Goal: Task Accomplishment & Management: Manage account settings

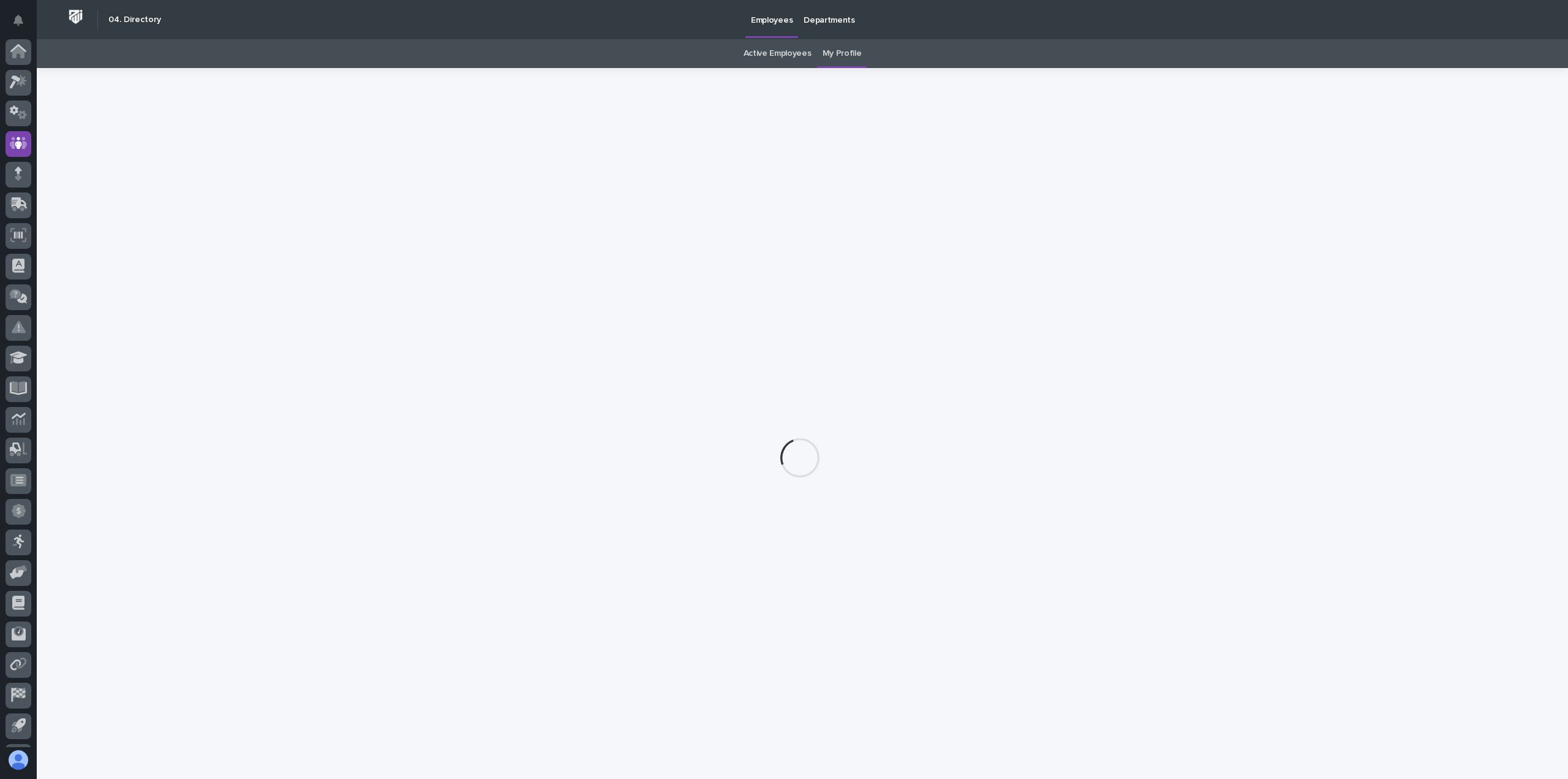
scroll to position [27, 0]
click at [25, 61] on icon at bounding box center [19, 55] width 18 height 14
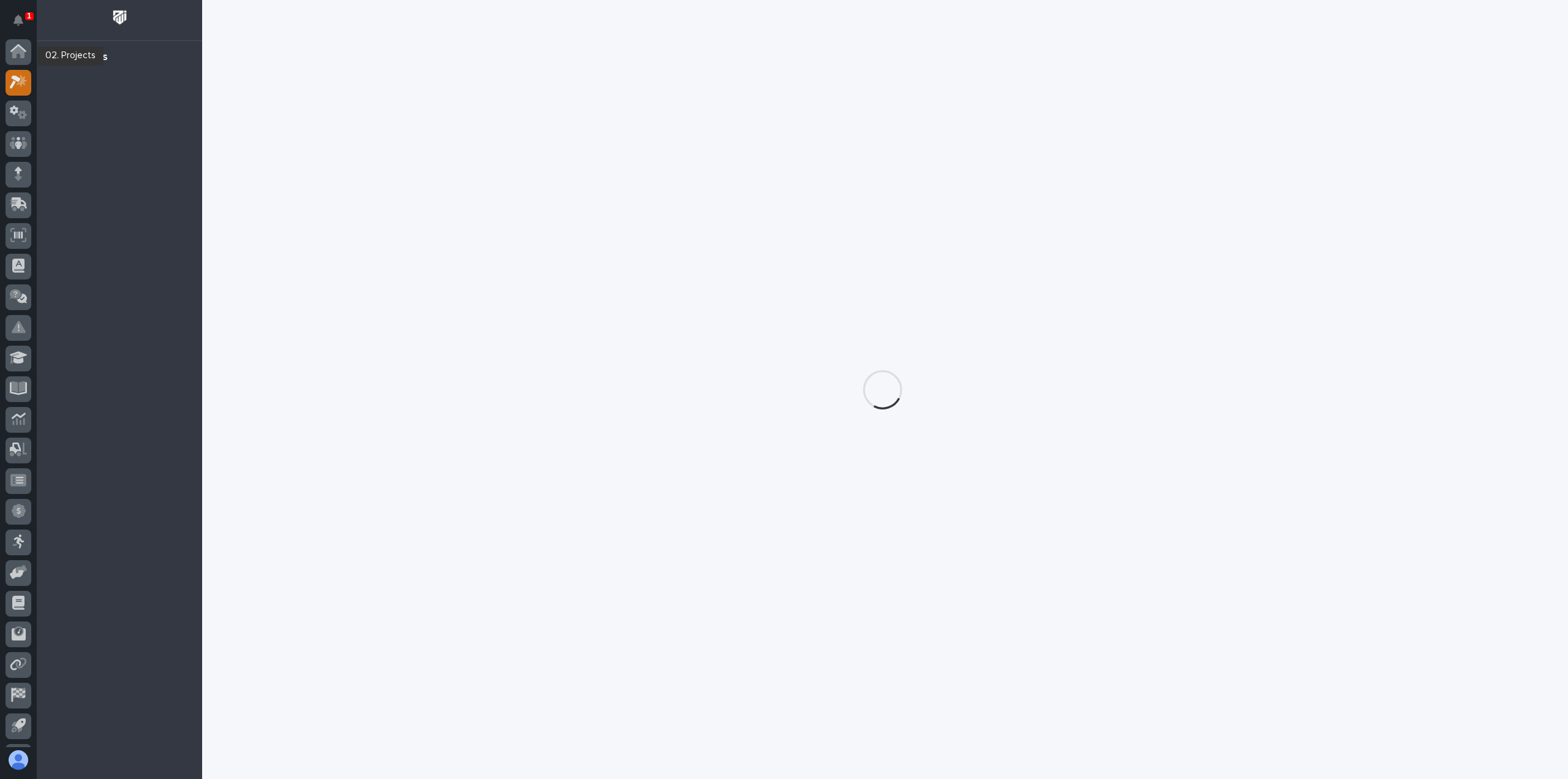
scroll to position [27, 0]
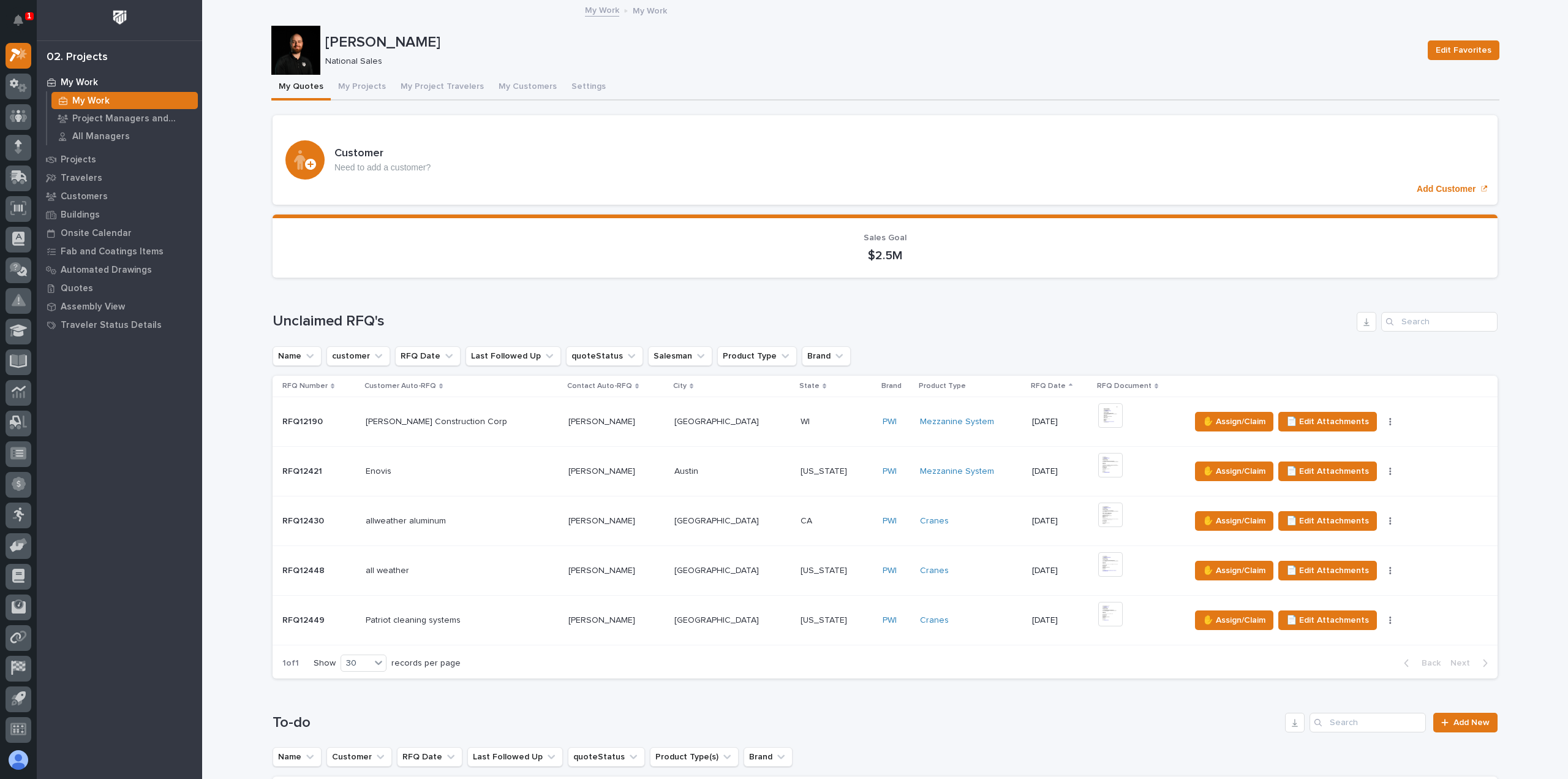
click at [694, 615] on p at bounding box center [732, 620] width 116 height 11
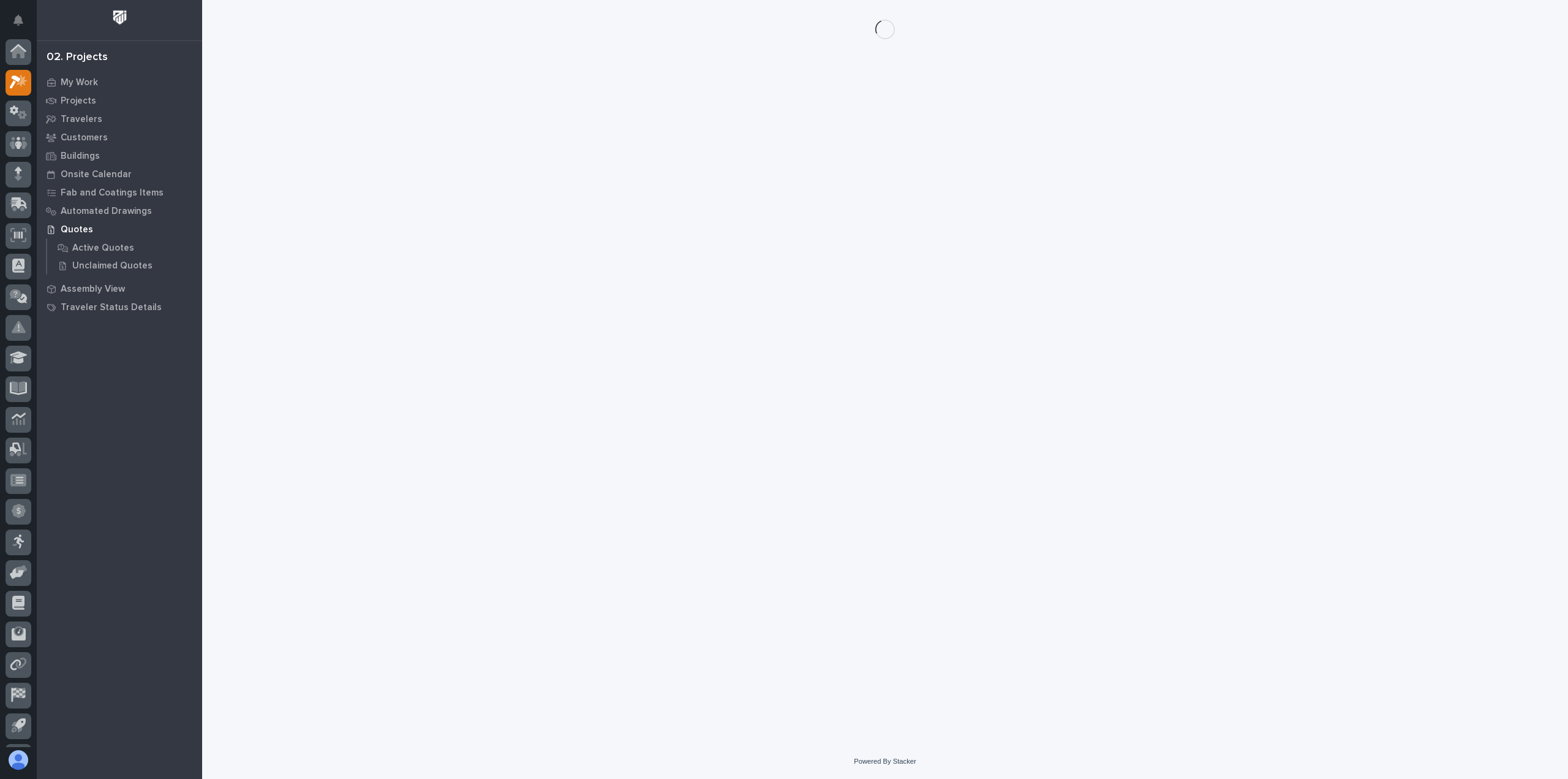
scroll to position [27, 0]
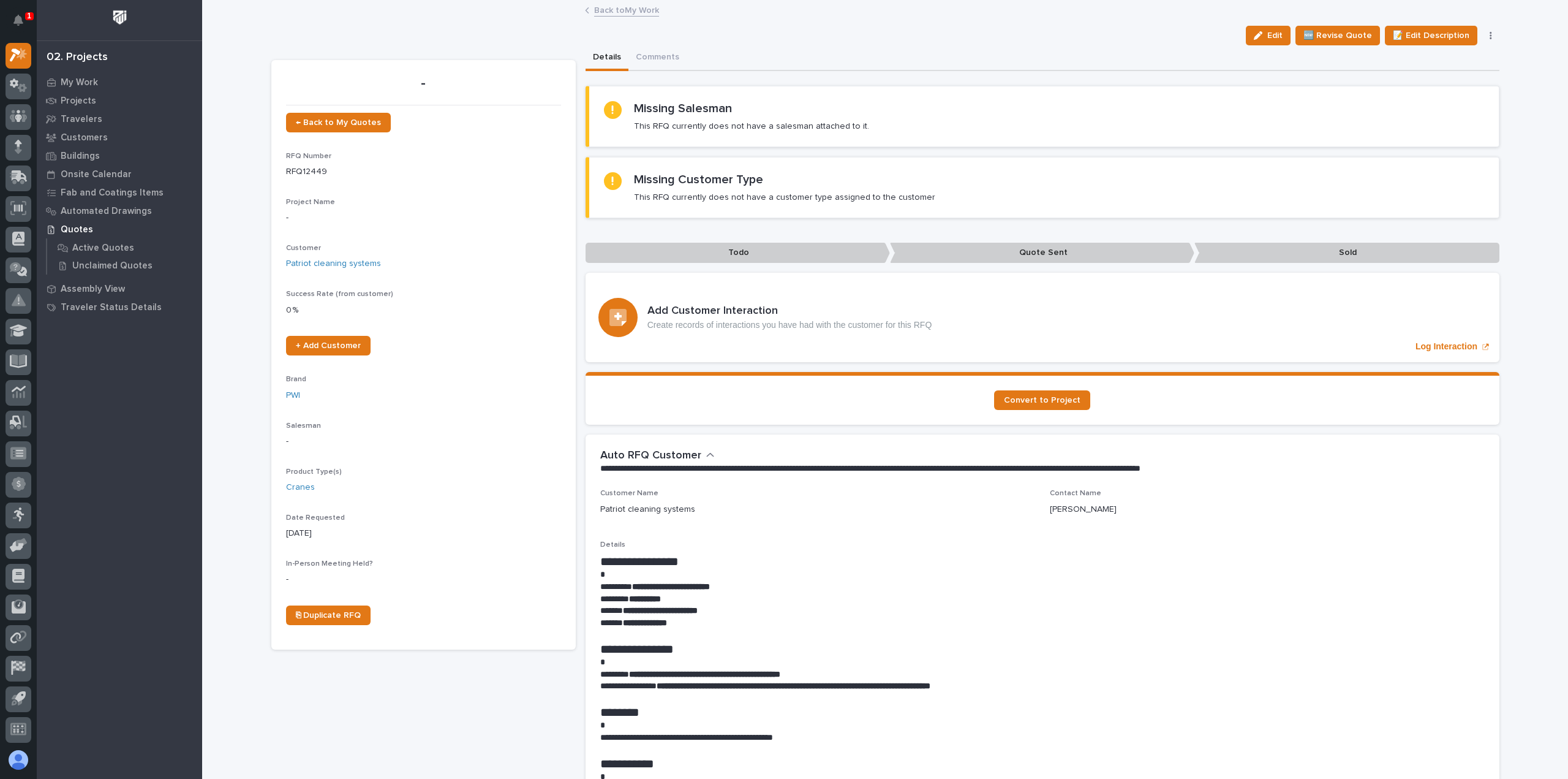
click at [625, 11] on link "Back to My Work" at bounding box center [626, 9] width 65 height 14
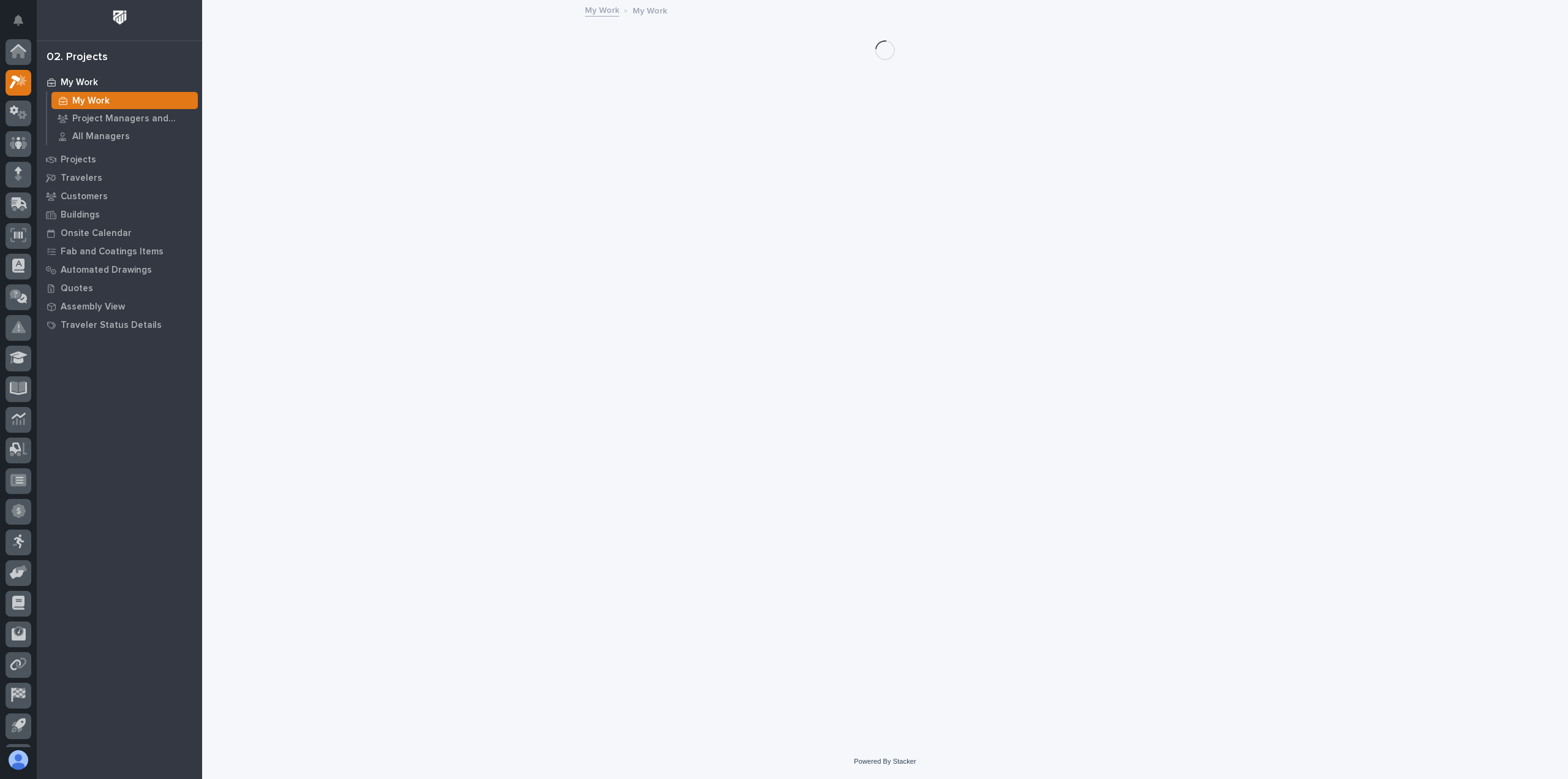
scroll to position [27, 0]
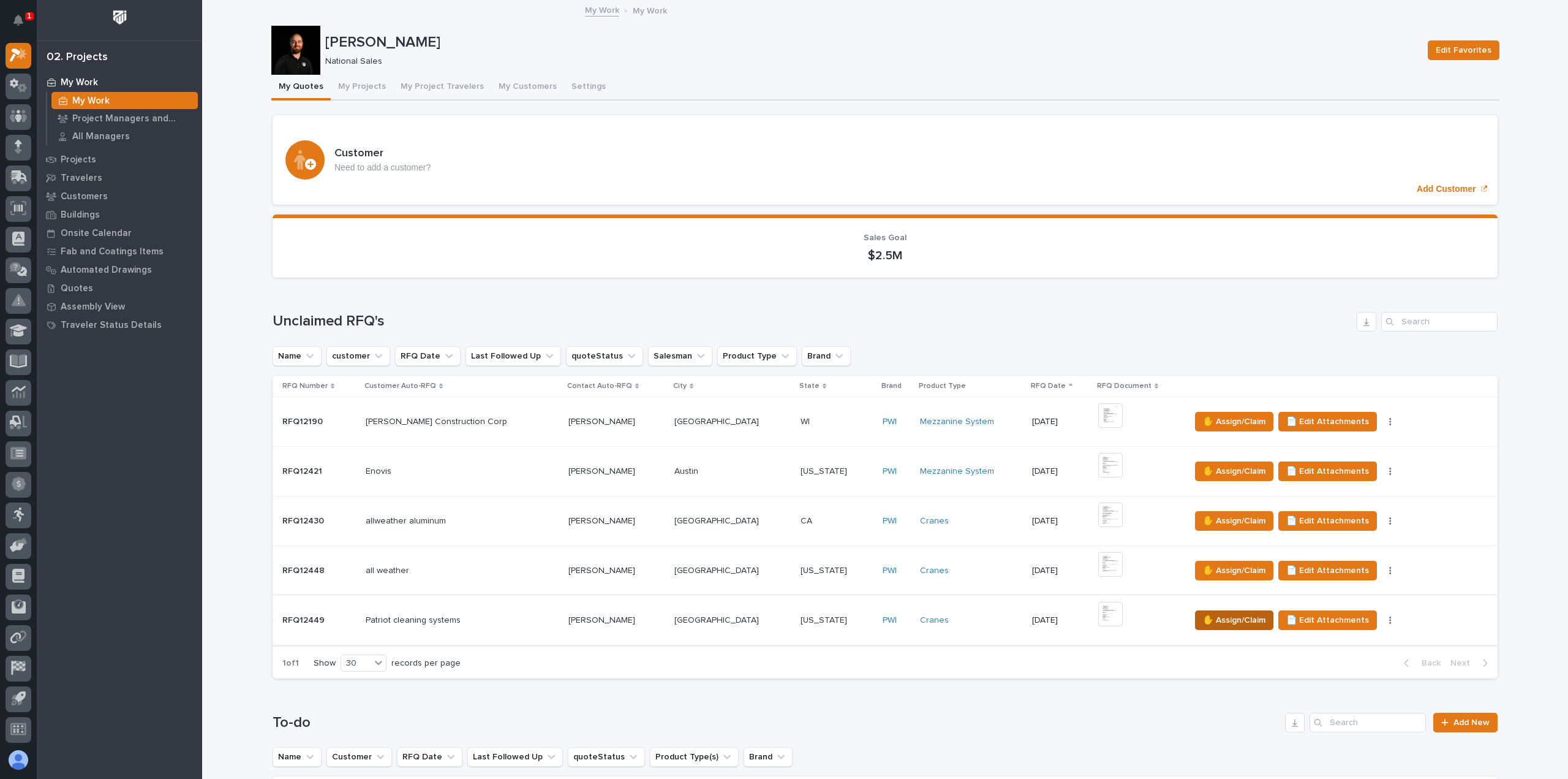
click at [1215, 616] on span "✋ Assign/Claim" at bounding box center [1234, 620] width 62 height 14
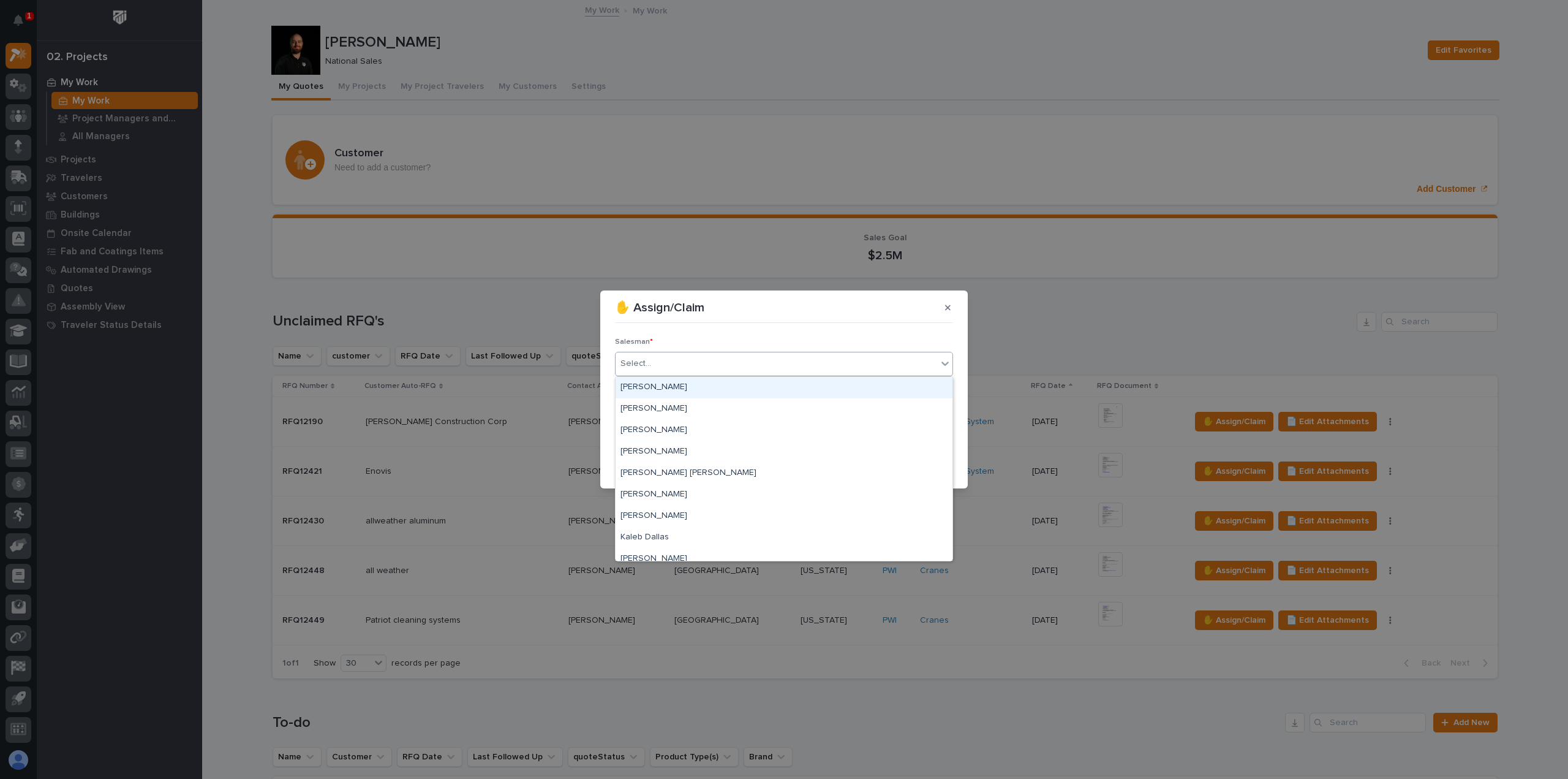
drag, startPoint x: 702, startPoint y: 359, endPoint x: 689, endPoint y: 382, distance: 26.4
click at [702, 361] on div "Select..." at bounding box center [776, 364] width 321 height 20
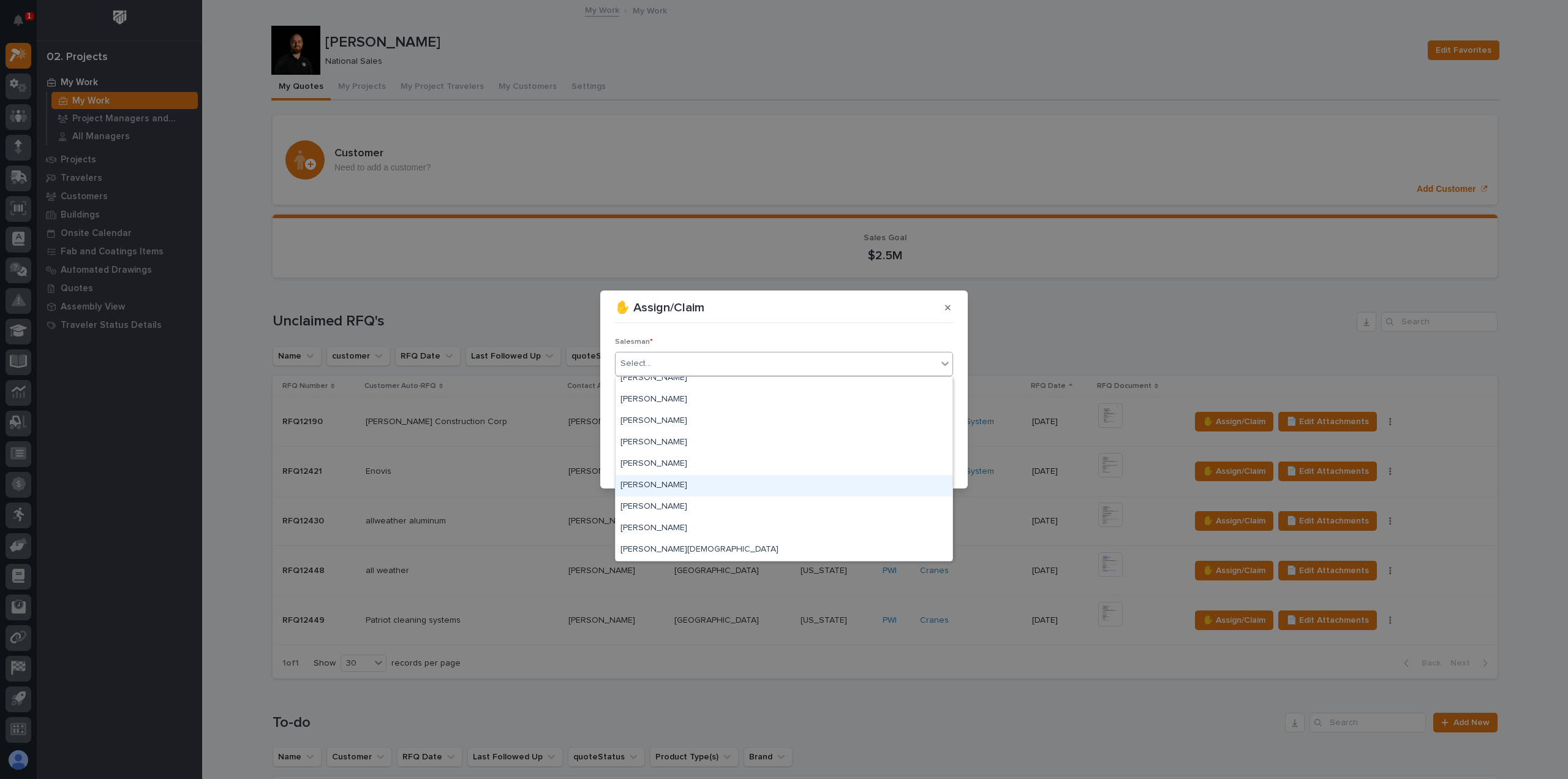
click at [687, 480] on div "[PERSON_NAME]" at bounding box center [784, 486] width 337 height 21
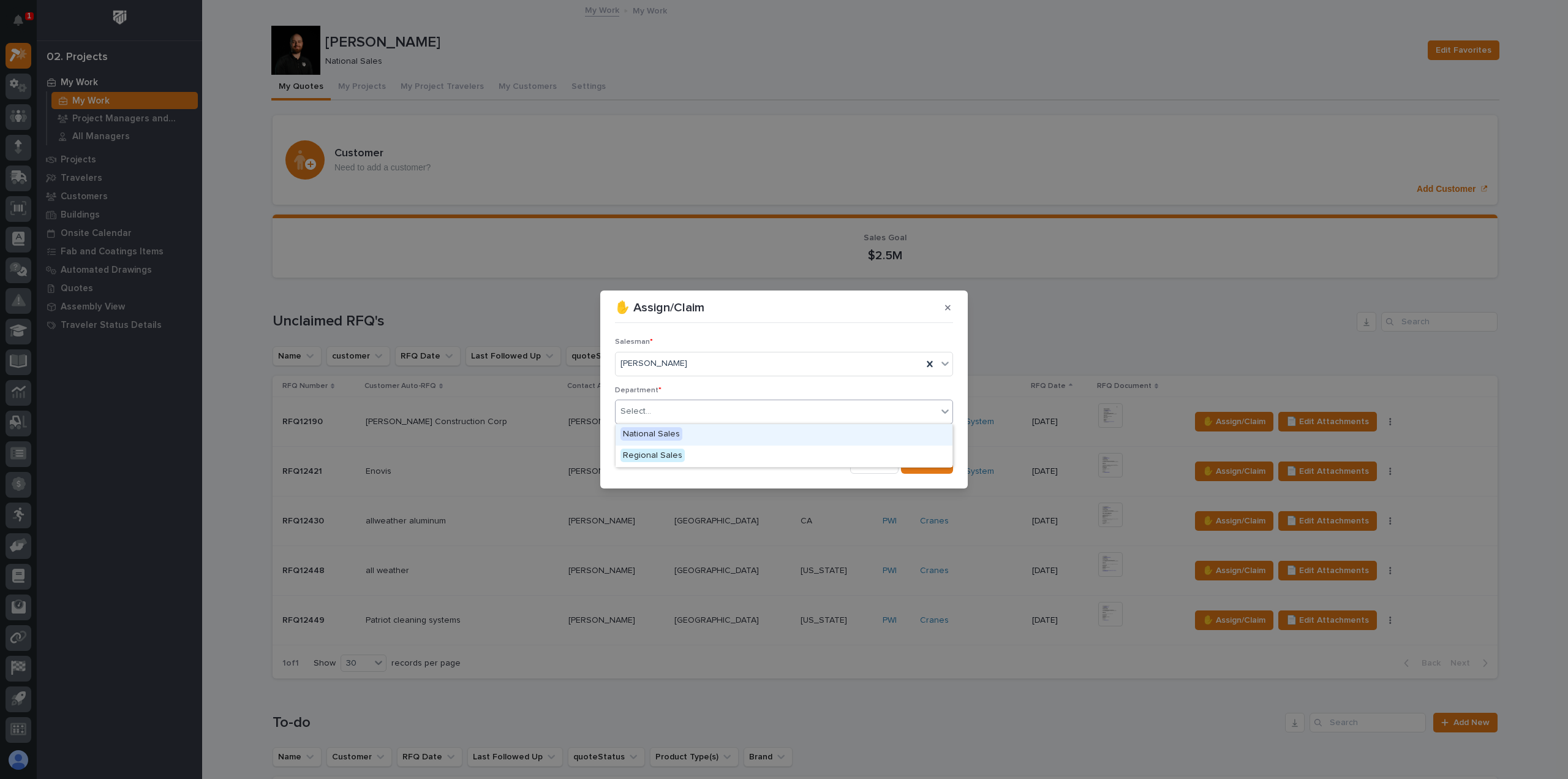
click at [674, 413] on div "Select..." at bounding box center [776, 412] width 321 height 20
click at [677, 435] on span "National Sales" at bounding box center [652, 434] width 62 height 13
click at [946, 466] on button "Save" at bounding box center [927, 464] width 52 height 20
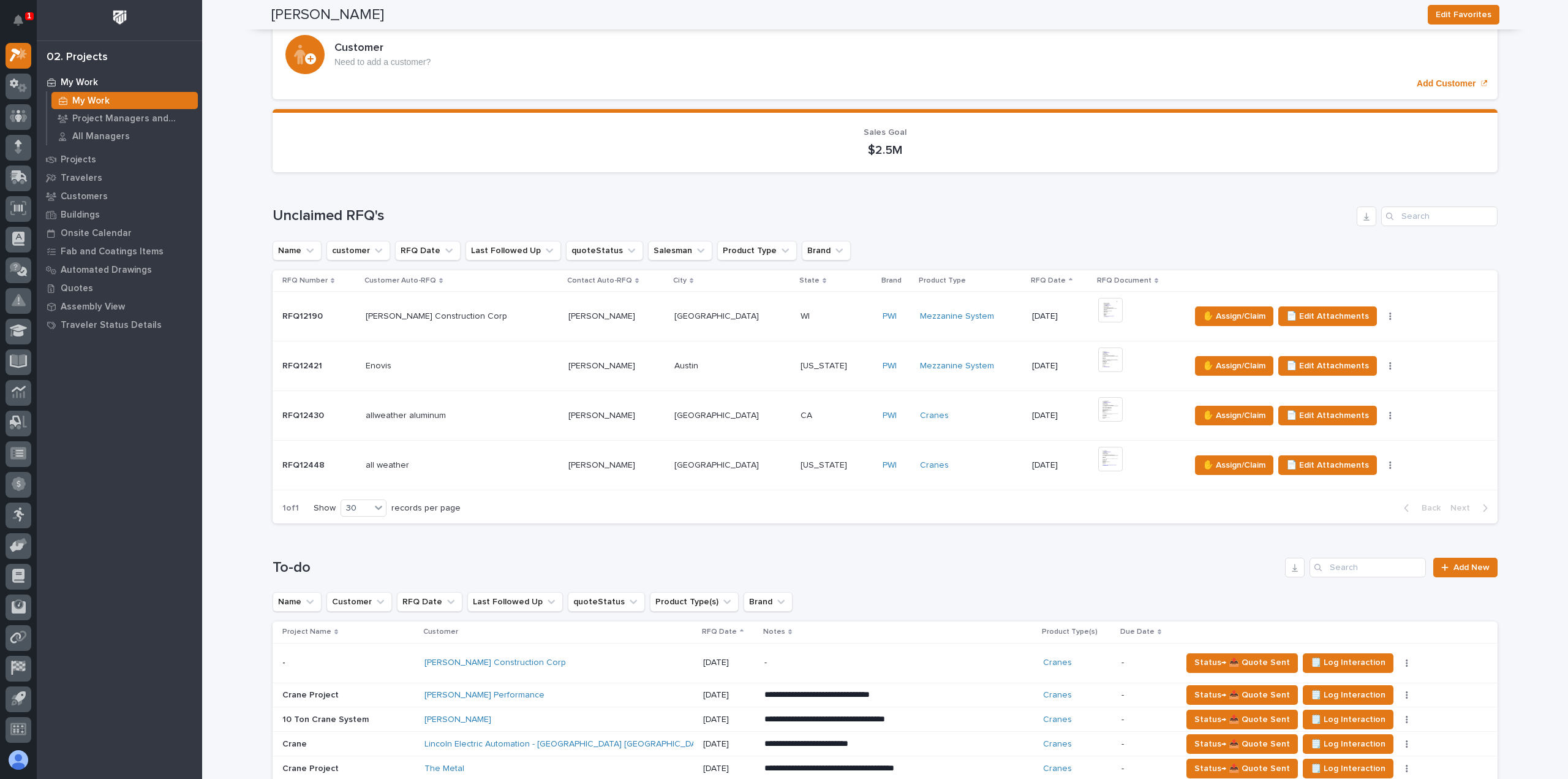
scroll to position [0, 0]
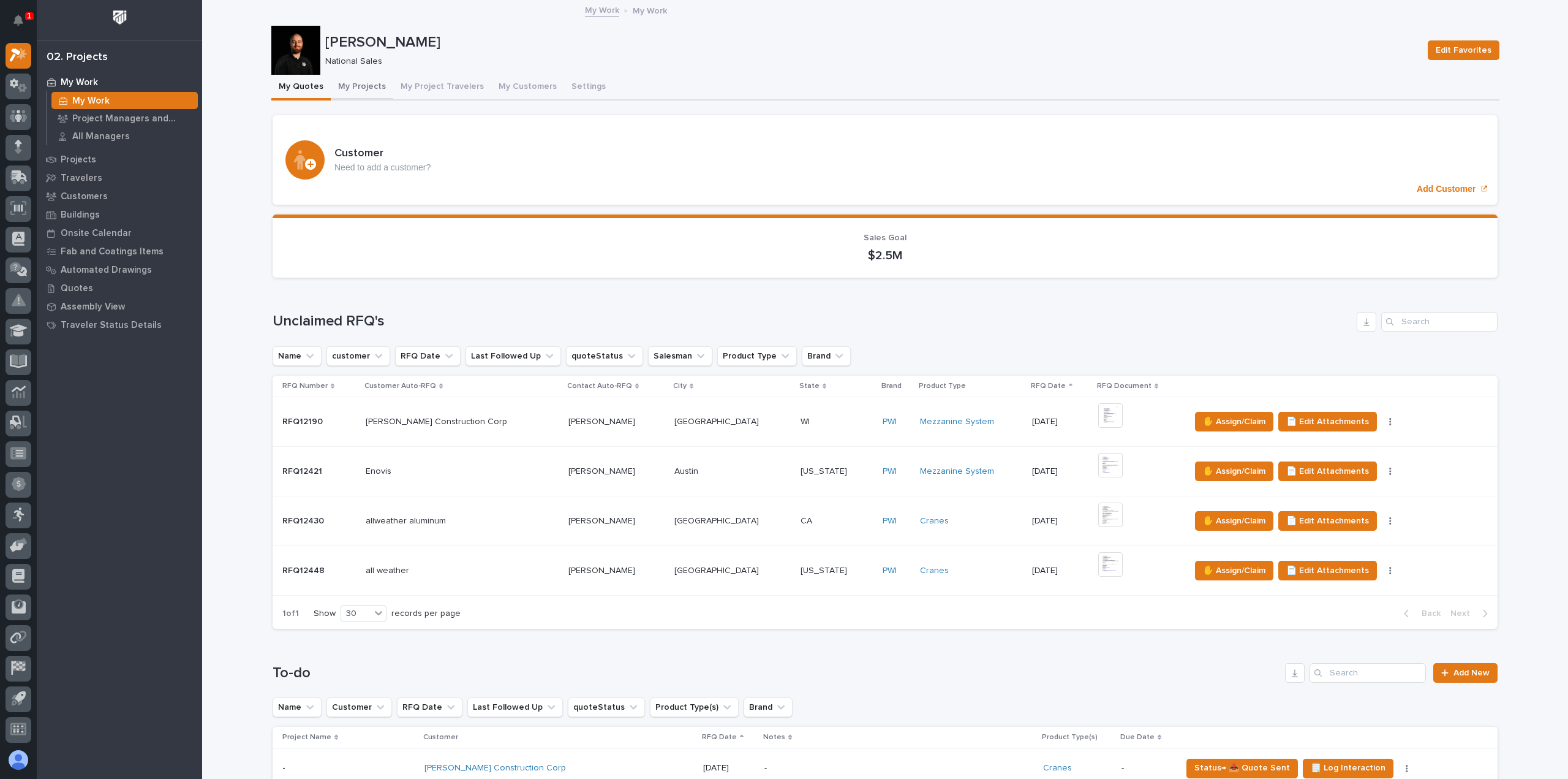
click at [359, 78] on button "My Projects" at bounding box center [362, 87] width 62 height 26
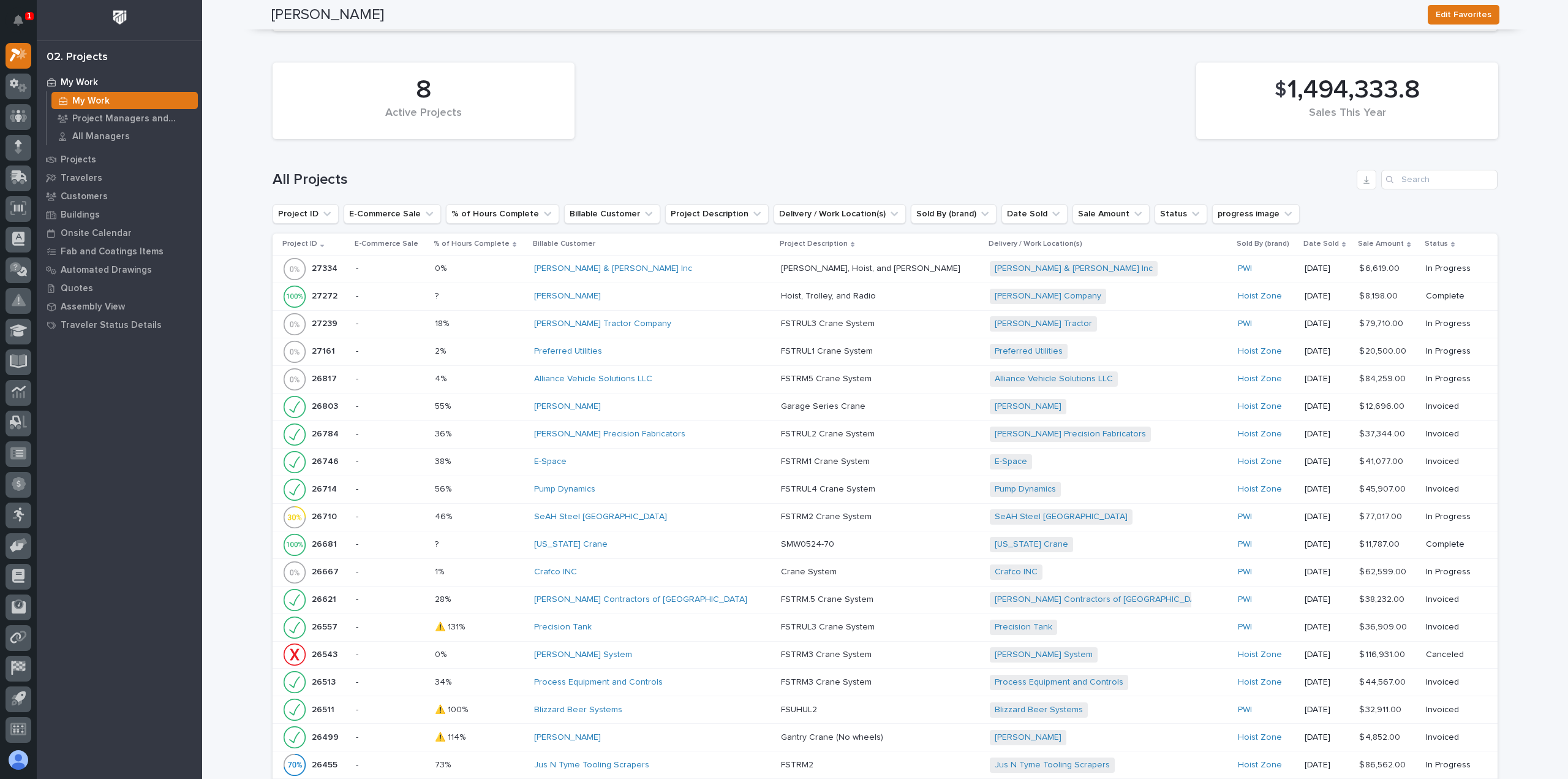
scroll to position [797, 0]
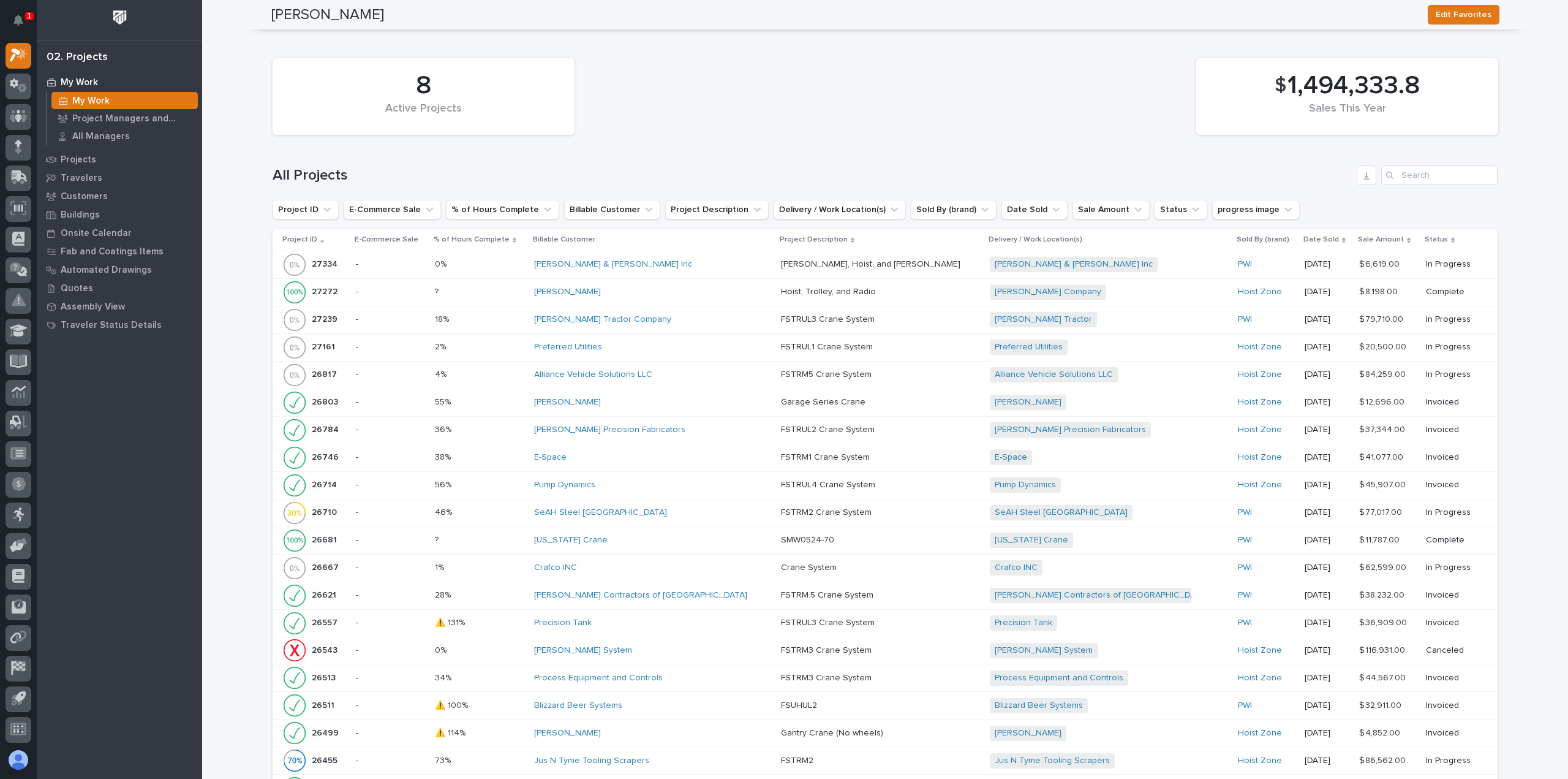
click at [646, 392] on div "[PERSON_NAME]" at bounding box center [652, 402] width 236 height 20
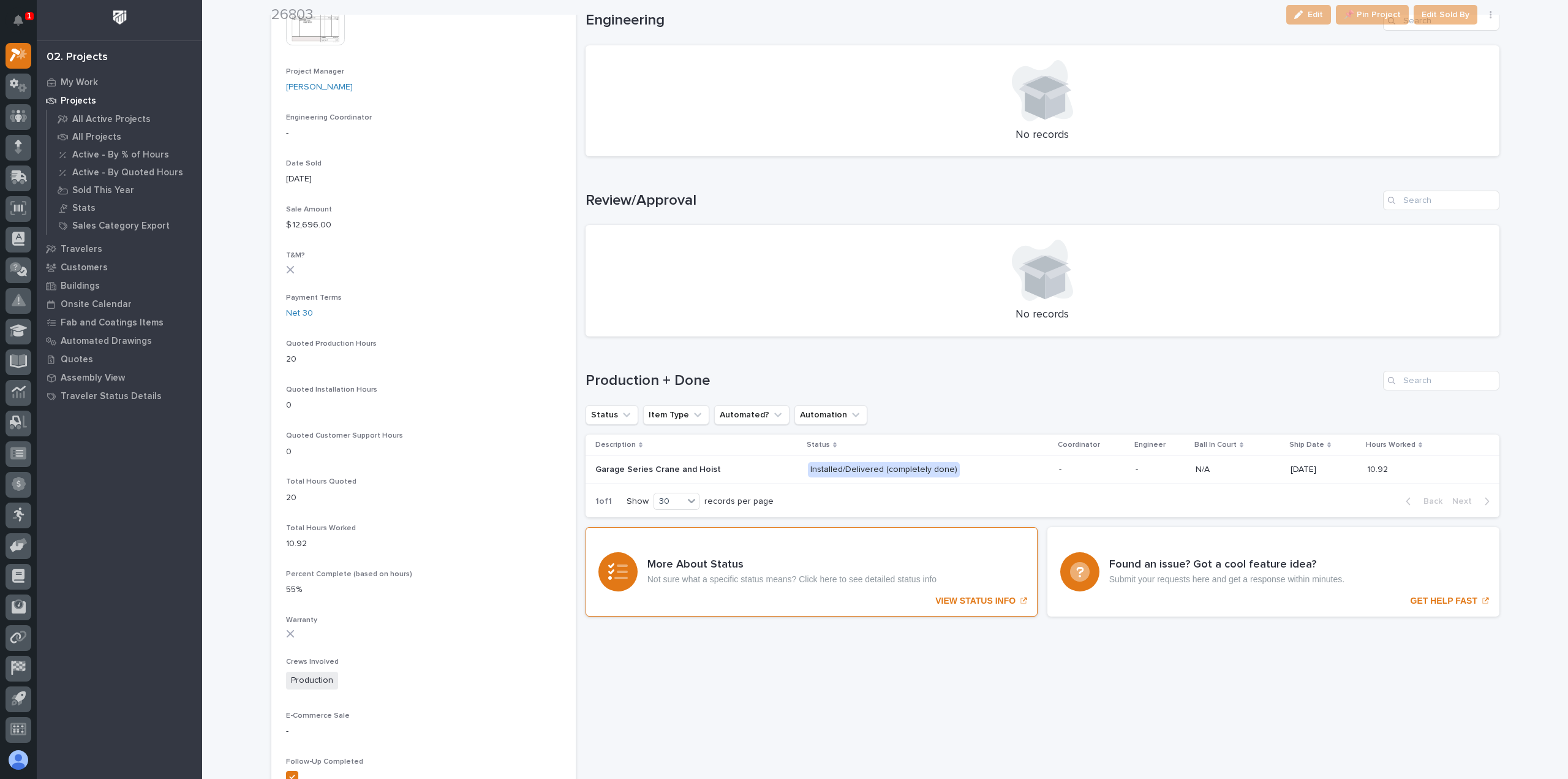
scroll to position [885, 0]
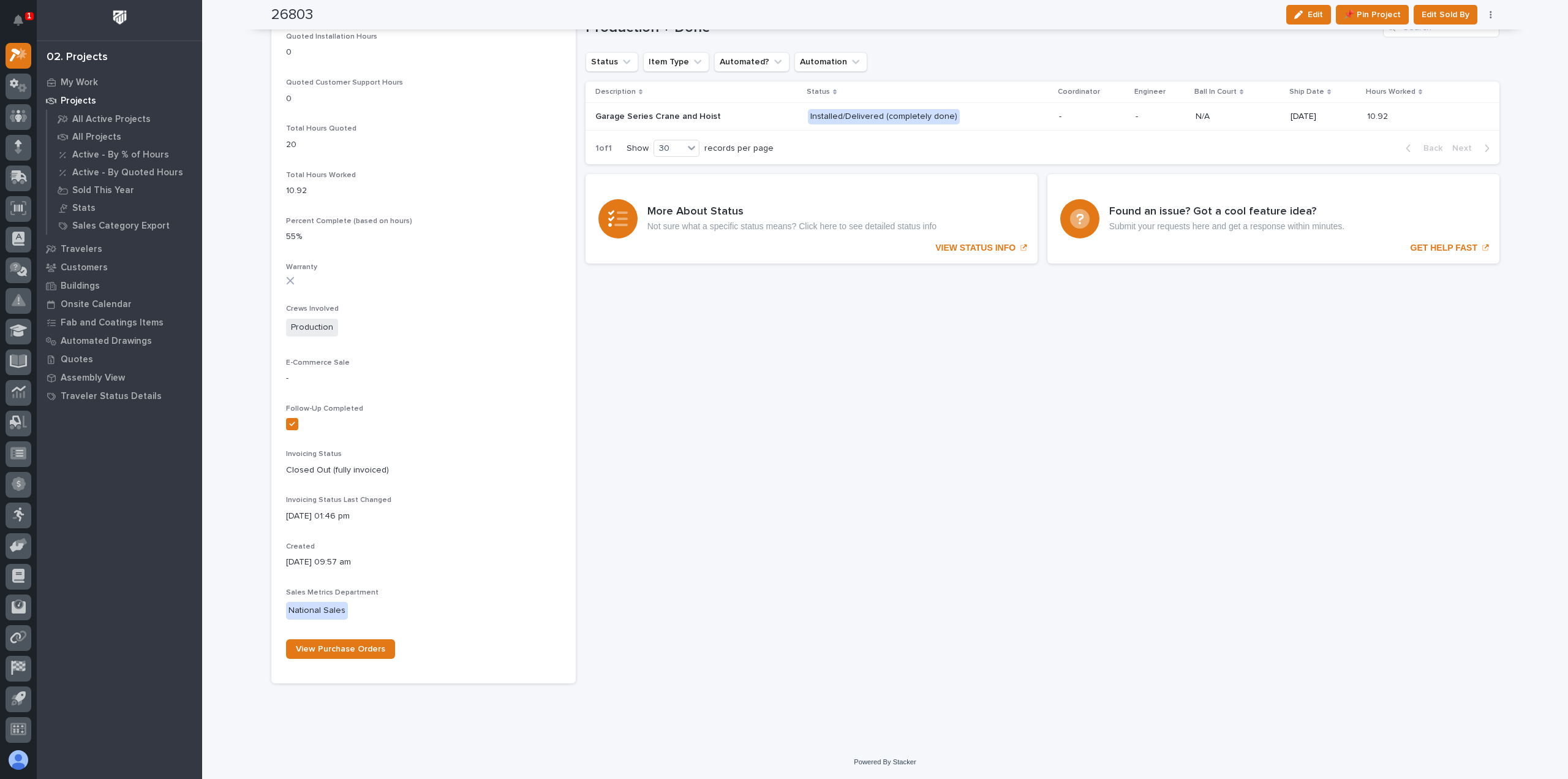
click at [769, 120] on p at bounding box center [697, 116] width 203 height 11
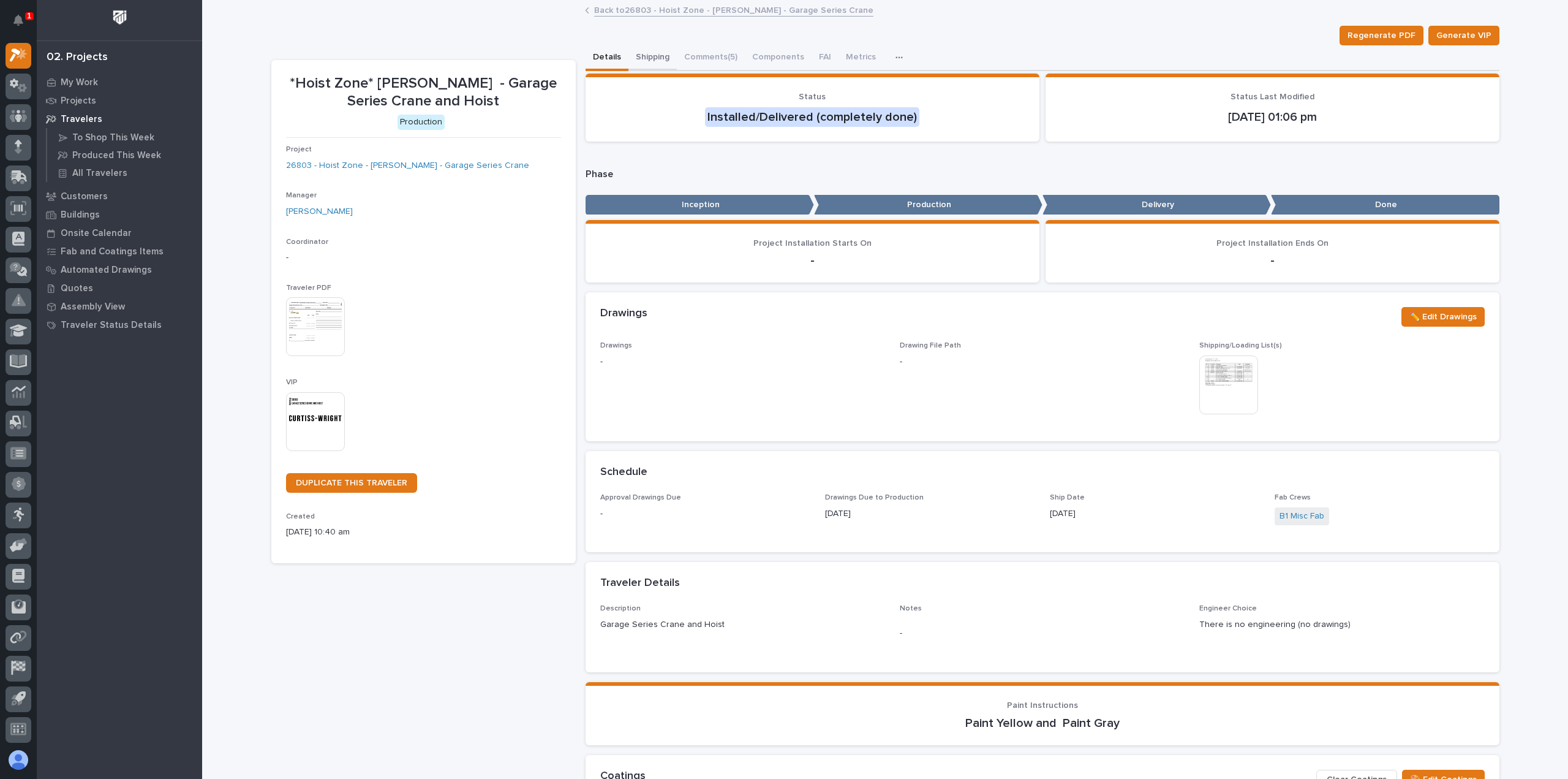
click at [640, 55] on button "Shipping" at bounding box center [652, 58] width 48 height 26
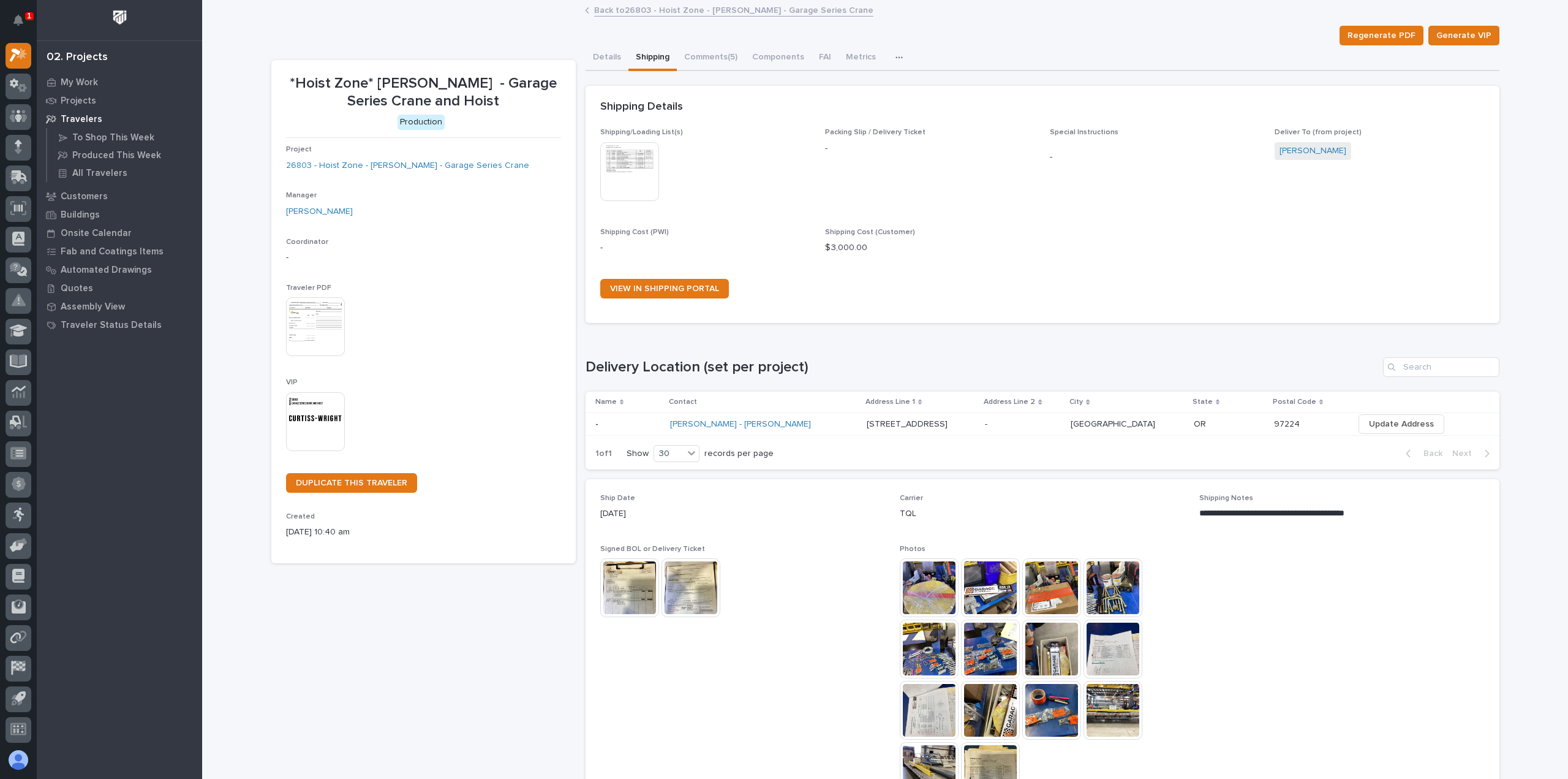
click at [985, 426] on p at bounding box center [1023, 424] width 76 height 11
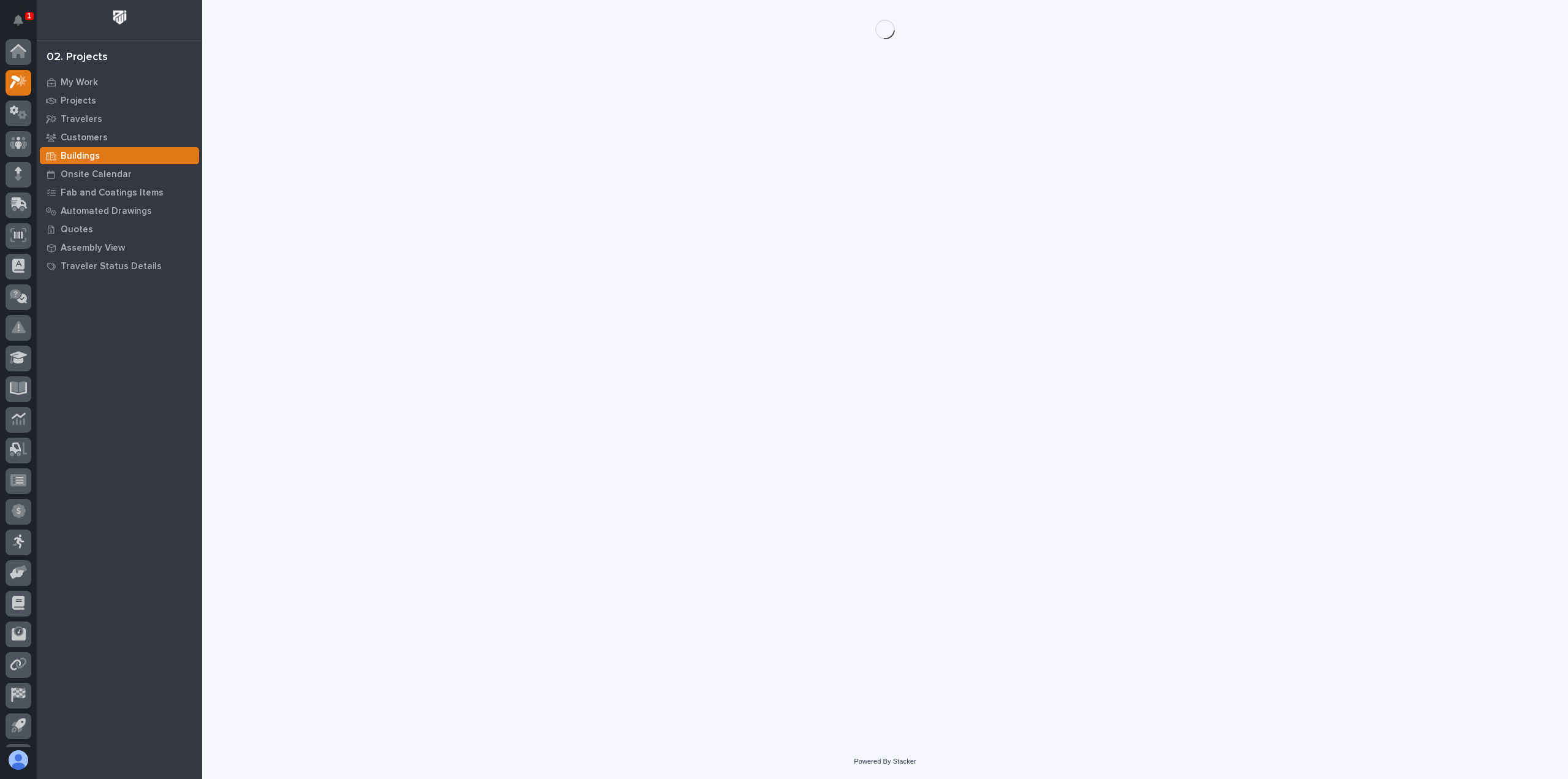
scroll to position [27, 0]
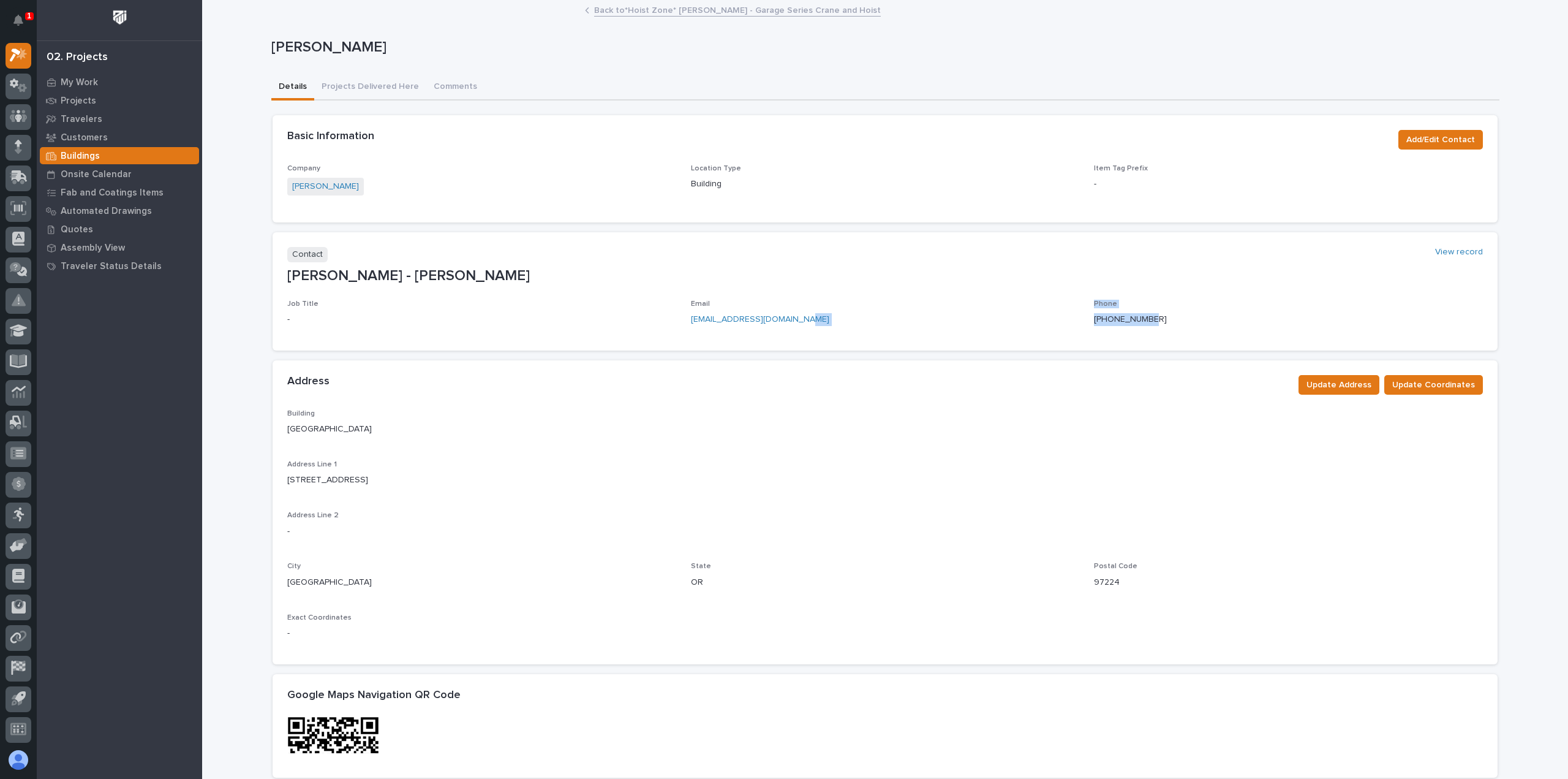
drag, startPoint x: 1157, startPoint y: 316, endPoint x: 1064, endPoint y: 328, distance: 93.8
click at [1064, 328] on div "Job Title - Email [EMAIL_ADDRESS][DOMAIN_NAME] Phone [PHONE_NUMBER]" at bounding box center [885, 317] width 1196 height 36
drag, startPoint x: 890, startPoint y: 269, endPoint x: 981, endPoint y: 296, distance: 94.9
click at [891, 269] on p "[PERSON_NAME] - [PERSON_NAME]" at bounding box center [885, 276] width 1196 height 18
drag, startPoint x: 1148, startPoint y: 317, endPoint x: 1089, endPoint y: 328, distance: 60.0
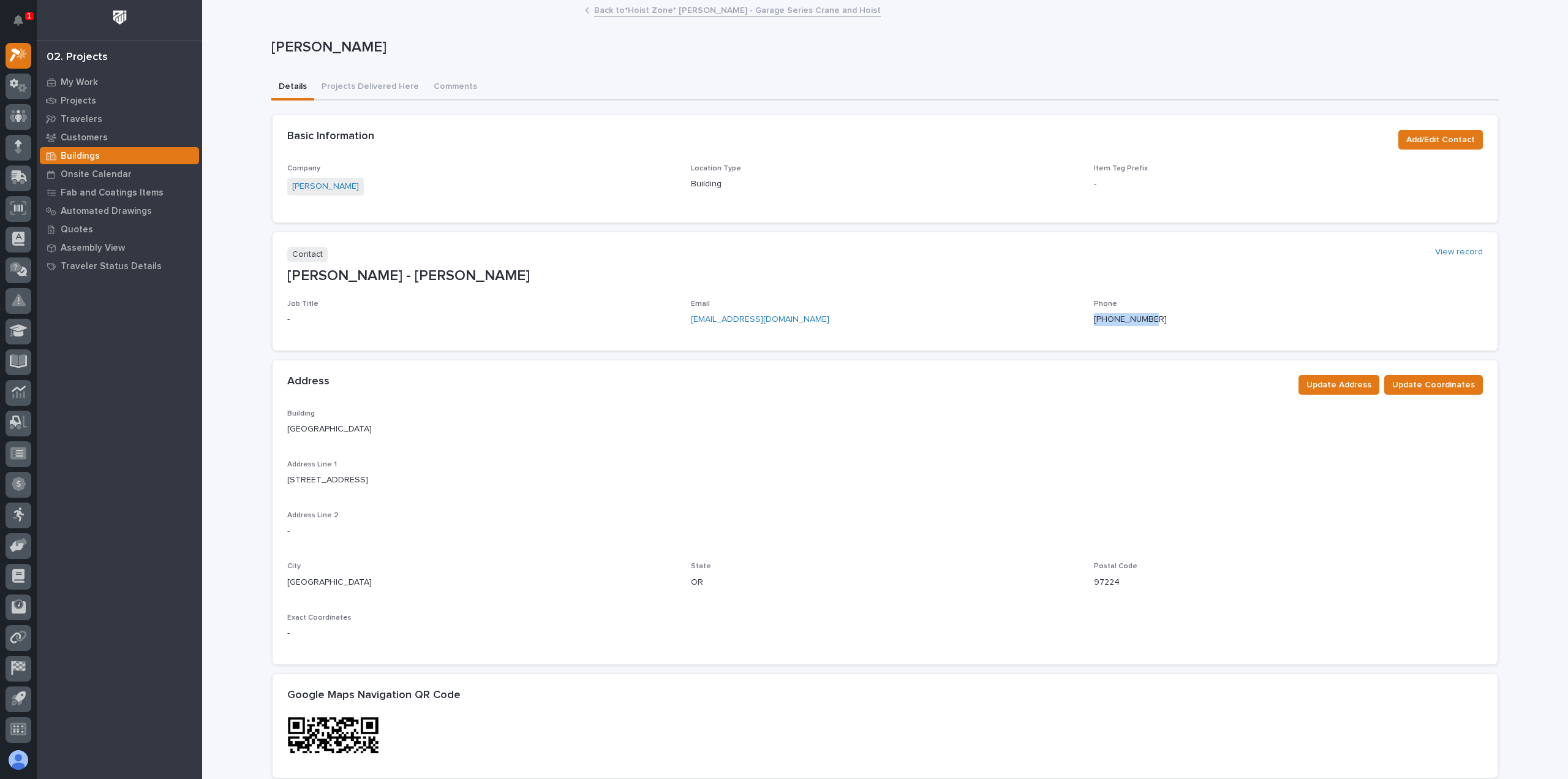
click at [1089, 328] on div "Job Title - Email [EMAIL_ADDRESS][DOMAIN_NAME] Phone [PHONE_NUMBER]" at bounding box center [885, 317] width 1196 height 36
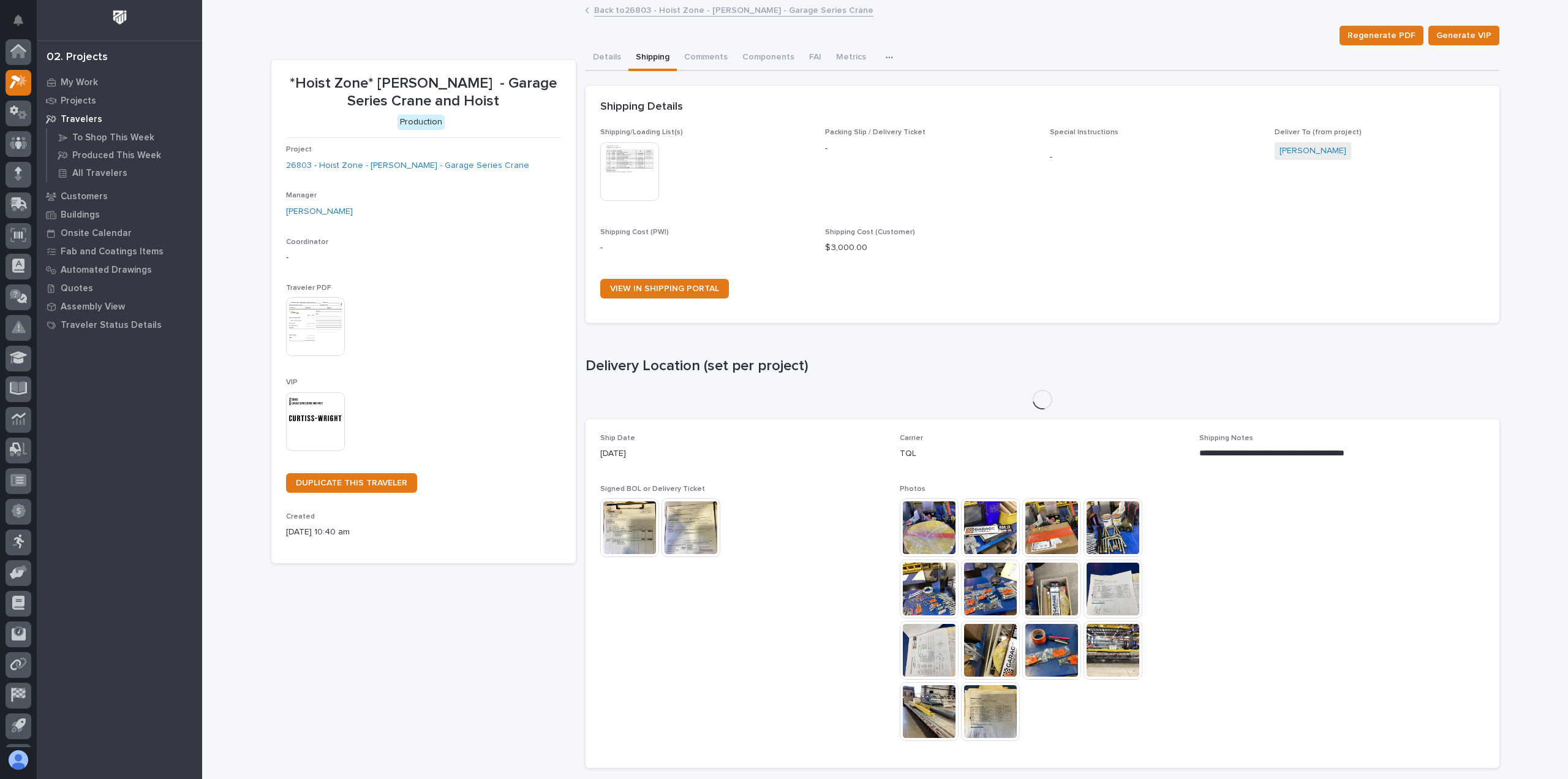
scroll to position [27, 0]
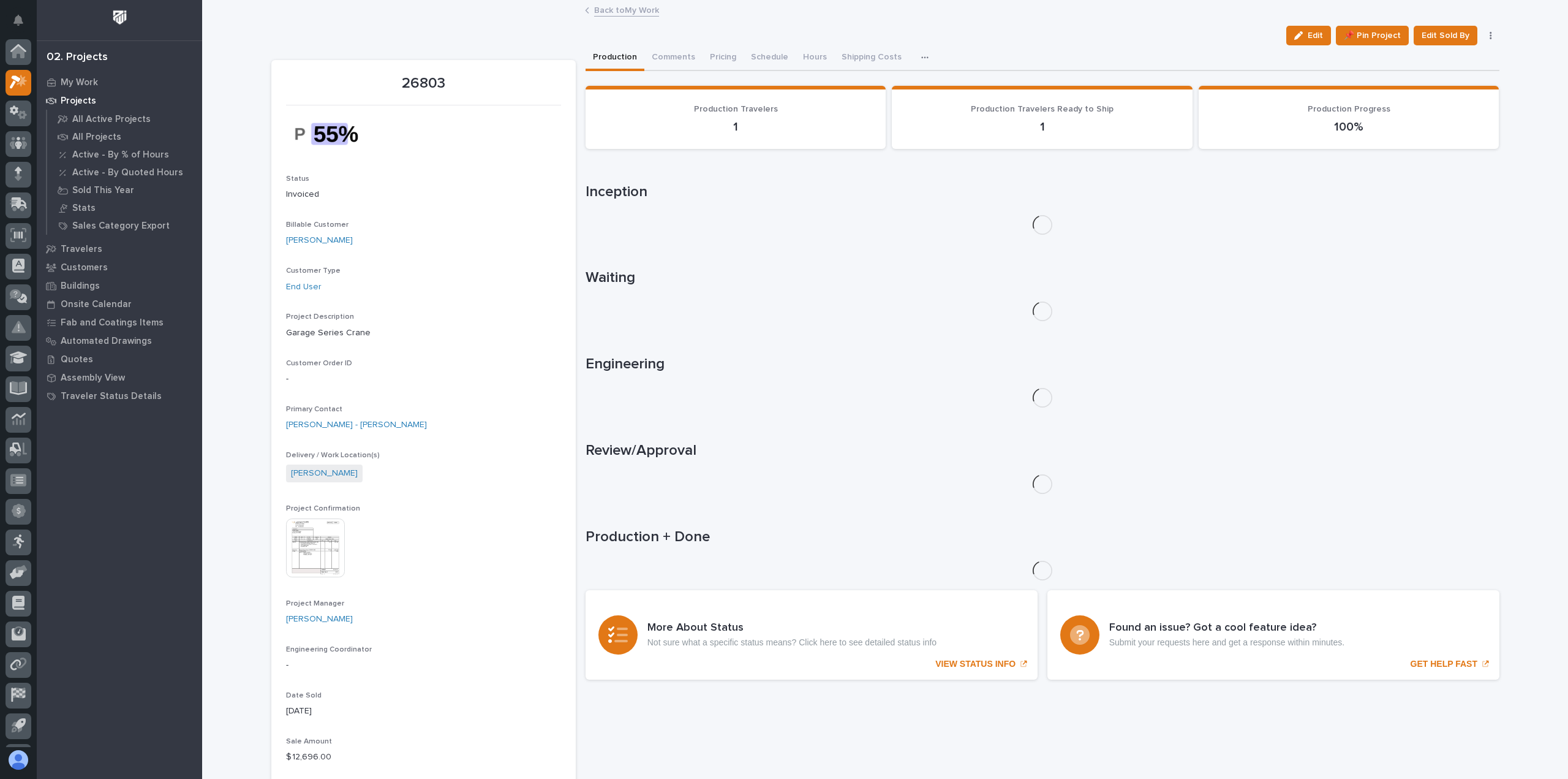
scroll to position [27, 0]
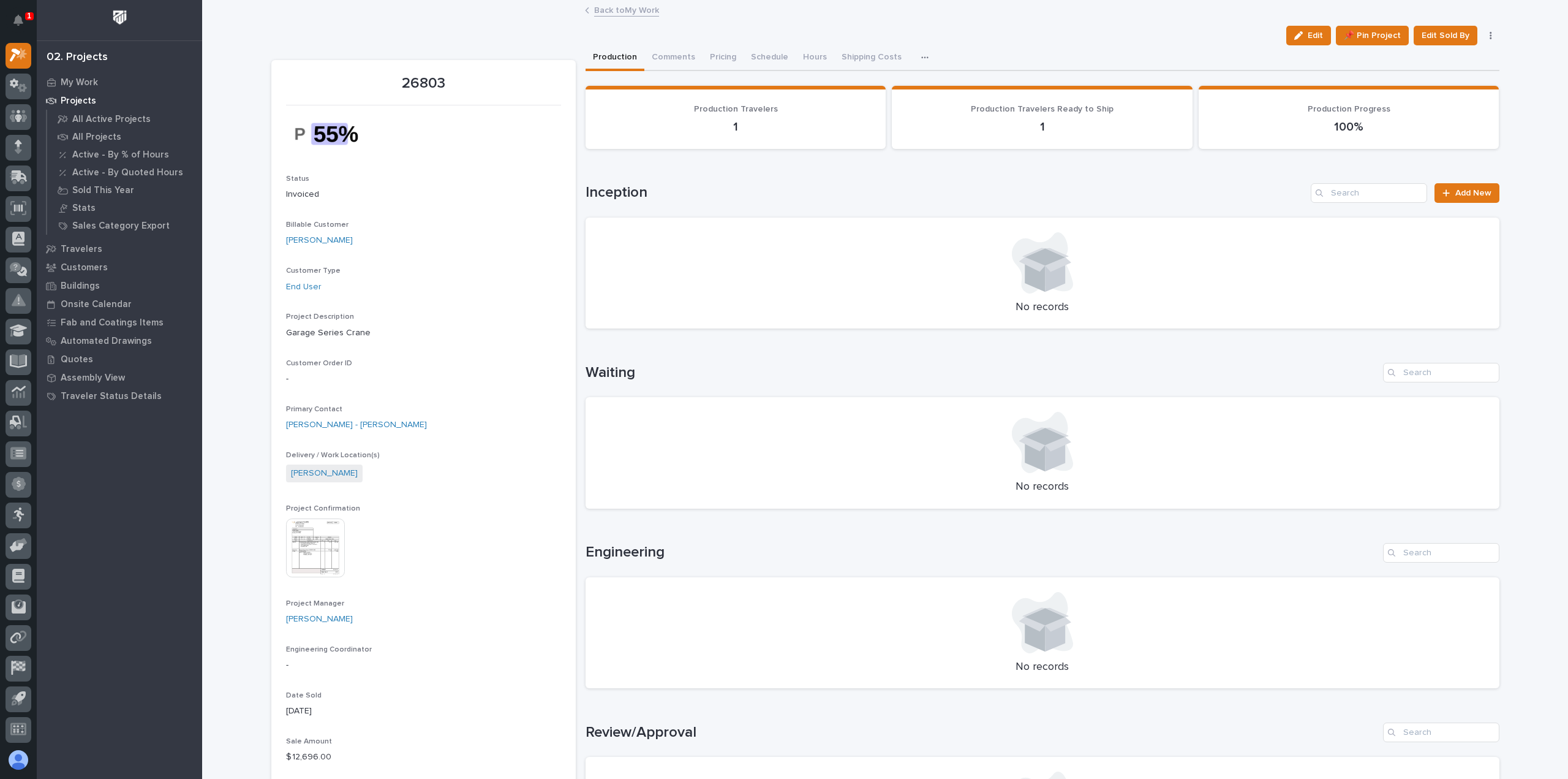
click at [633, 14] on link "Back to My Work" at bounding box center [626, 9] width 65 height 14
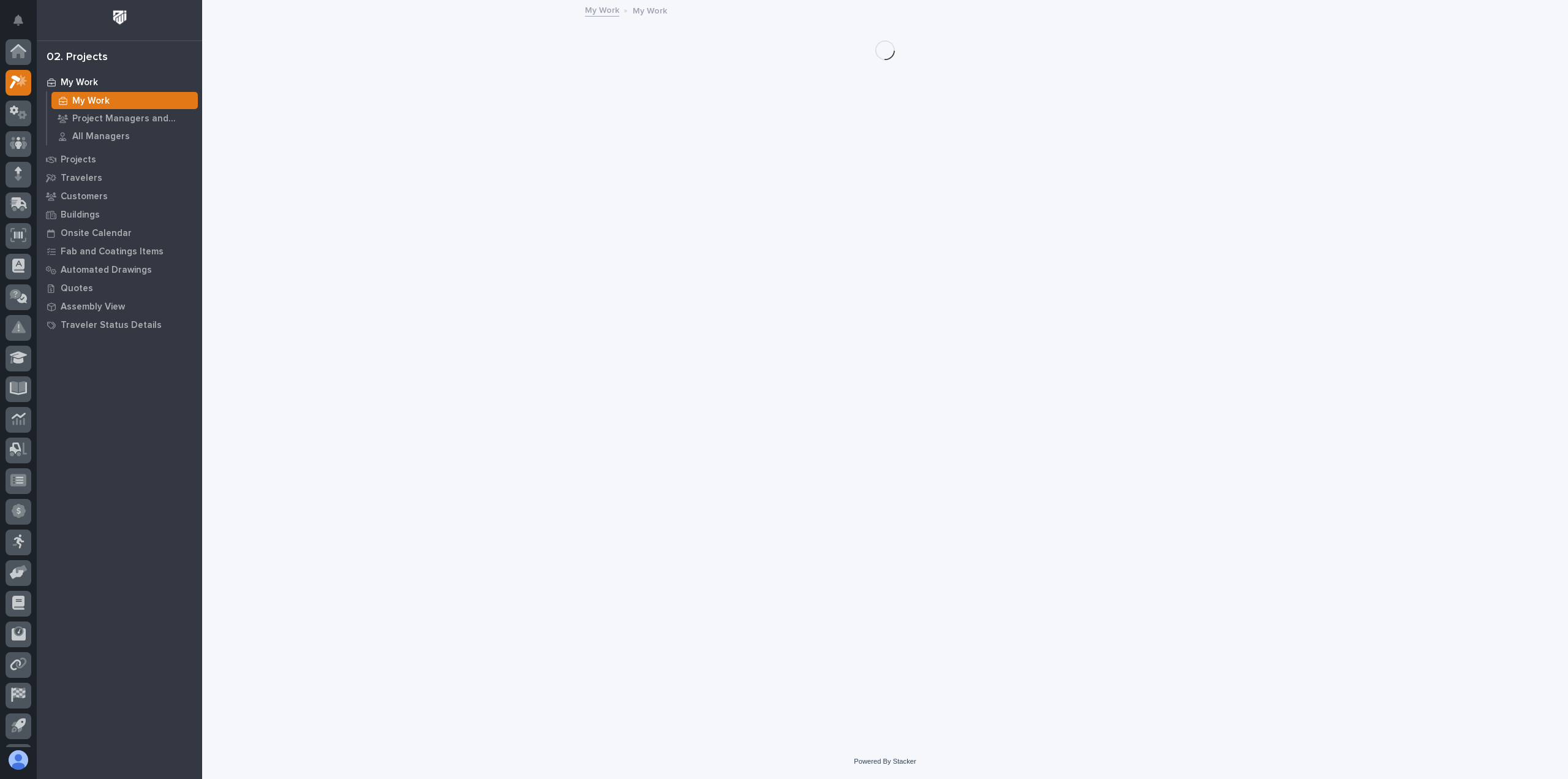
scroll to position [27, 0]
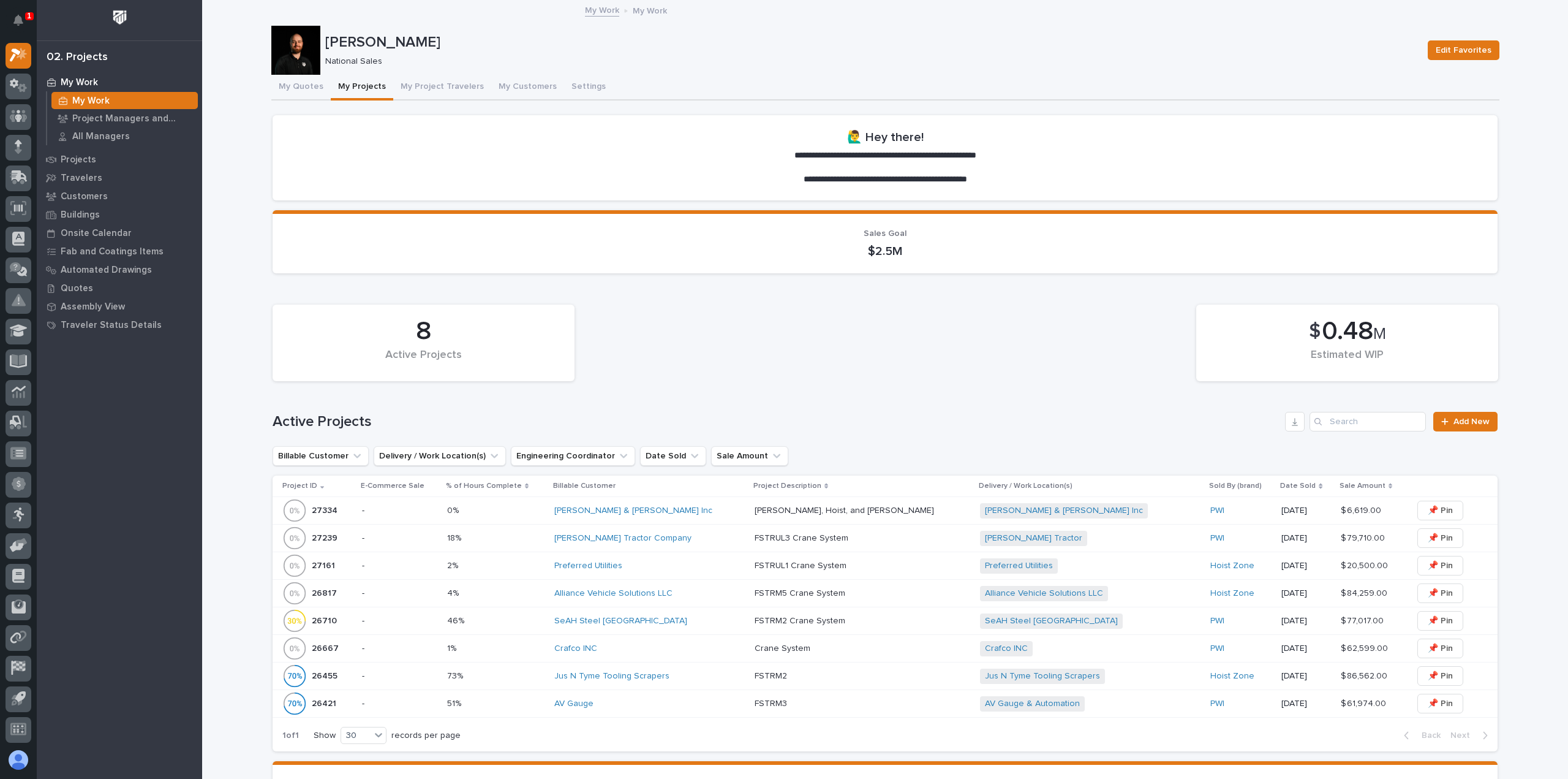
click at [683, 505] on div "[PERSON_NAME] & [PERSON_NAME] Inc" at bounding box center [649, 511] width 191 height 20
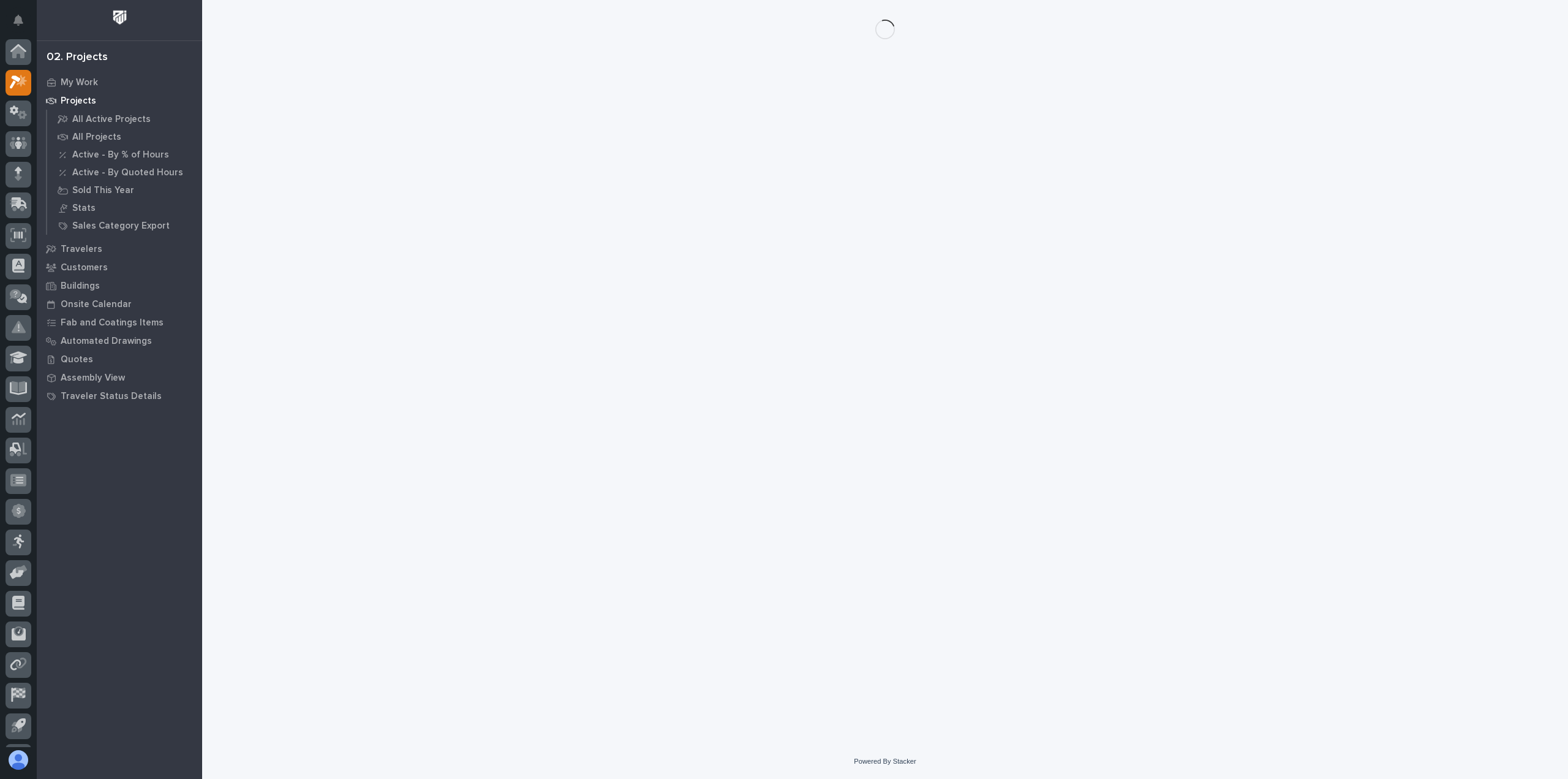
scroll to position [27, 0]
